Goal: Information Seeking & Learning: Learn about a topic

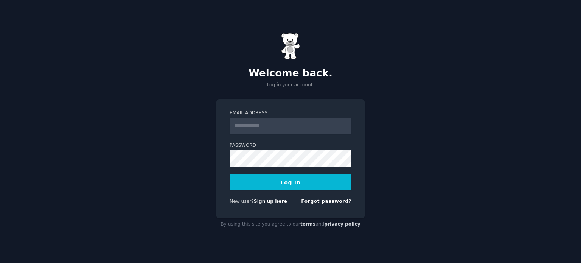
type input "*"
type input "**********"
click at [229, 174] on button "Log In" at bounding box center [290, 182] width 122 height 16
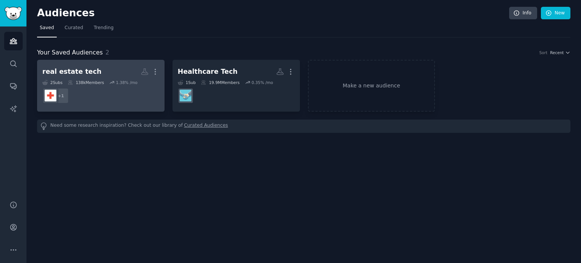
click at [107, 74] on h2 "real estate tech More" at bounding box center [100, 71] width 117 height 13
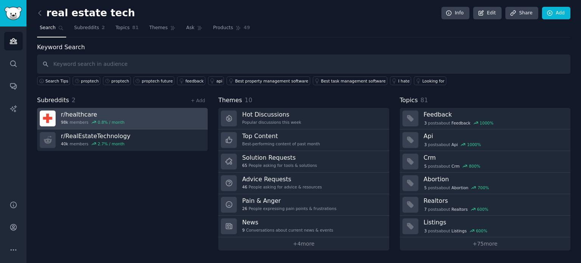
click at [112, 118] on div "r/ healthcare 98k members 0.8 % / month" at bounding box center [93, 118] width 64 height 16
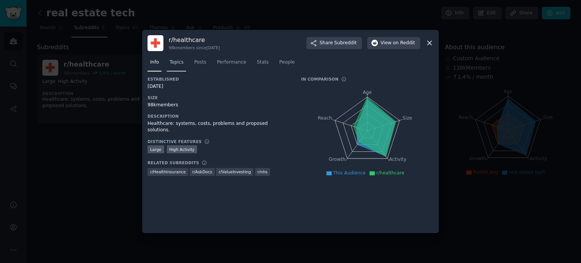
click at [175, 64] on span "Topics" at bounding box center [176, 62] width 14 height 7
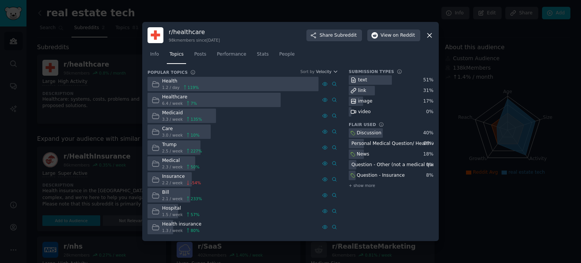
click at [127, 87] on div at bounding box center [290, 131] width 581 height 263
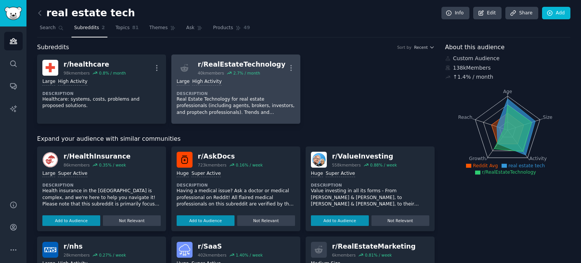
click at [204, 103] on p "Real Estate Technology for real estate professionals (including agents, brokers…" at bounding box center [236, 106] width 118 height 20
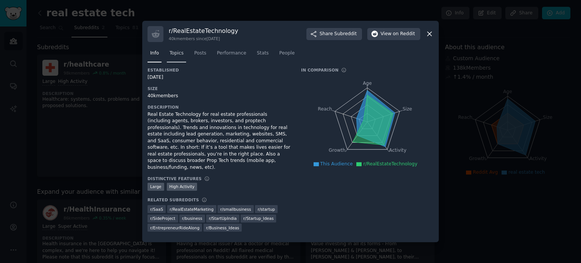
click at [174, 53] on span "Topics" at bounding box center [176, 53] width 14 height 7
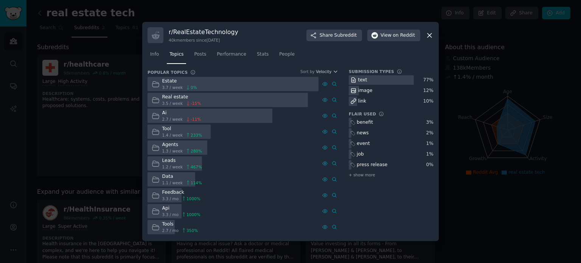
click at [161, 113] on div "Ai 2.7 / week -11 %" at bounding box center [175, 115] width 57 height 15
click at [155, 115] on icon at bounding box center [155, 115] width 7 height 5
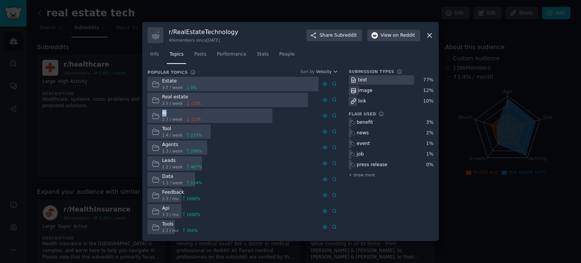
click at [155, 115] on icon at bounding box center [155, 115] width 7 height 5
click at [174, 113] on div "Ai" at bounding box center [181, 113] width 39 height 7
click at [394, 40] on button "View on Reddit" at bounding box center [393, 35] width 53 height 12
click at [428, 38] on icon at bounding box center [429, 35] width 8 height 8
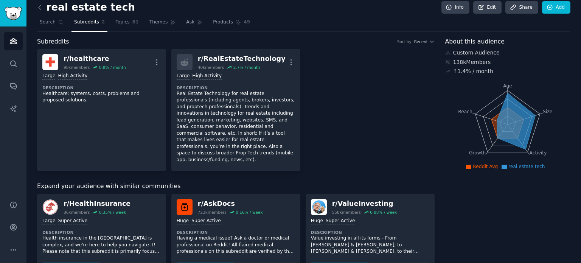
scroll to position [6, 0]
